Goal: Task Accomplishment & Management: Use online tool/utility

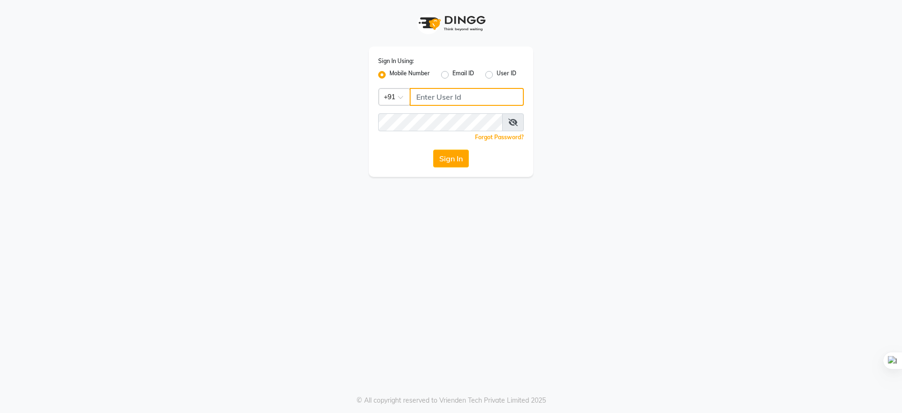
type input "9289961179"
click at [441, 158] on button "Sign In" at bounding box center [451, 158] width 36 height 18
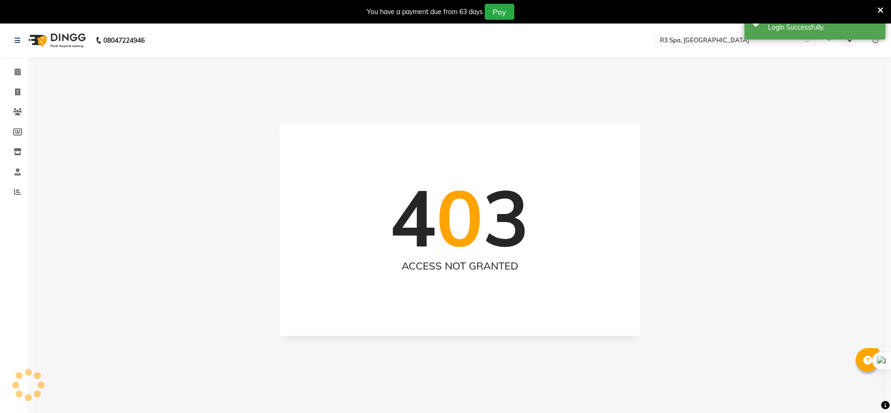
select select "en"
click at [16, 71] on icon at bounding box center [18, 71] width 6 height 7
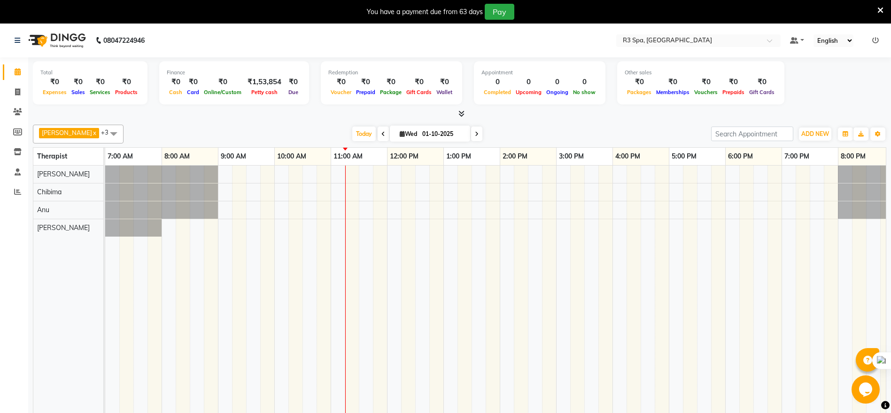
click at [382, 133] on icon at bounding box center [384, 134] width 4 height 6
type input "30-09-2025"
